Goal: Find specific page/section: Find specific page/section

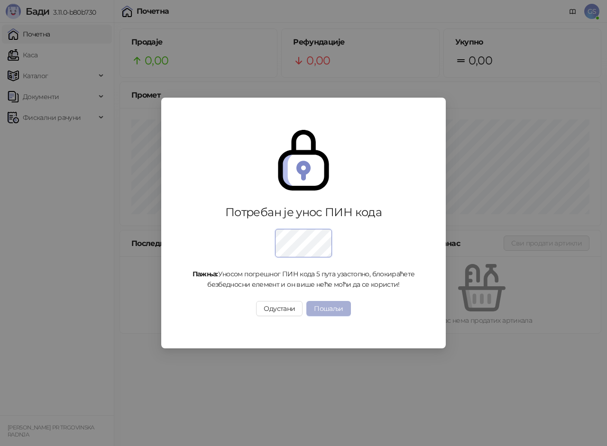
click at [334, 311] on button "Пошаљи" at bounding box center [328, 308] width 44 height 15
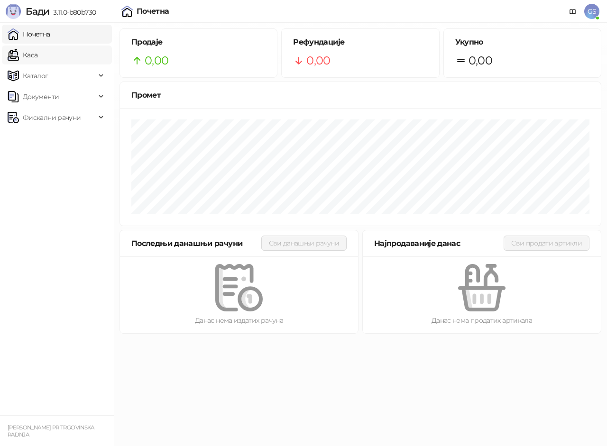
click at [37, 58] on link "Каса" at bounding box center [23, 55] width 30 height 19
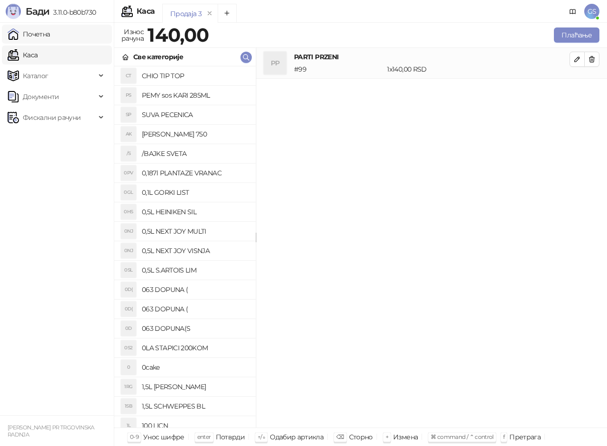
click at [50, 36] on link "Почетна" at bounding box center [29, 34] width 43 height 19
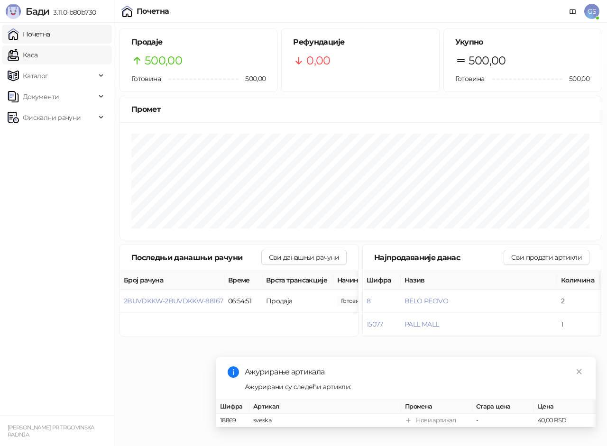
click at [37, 52] on link "Каса" at bounding box center [23, 55] width 30 height 19
